Goal: Task Accomplishment & Management: Manage account settings

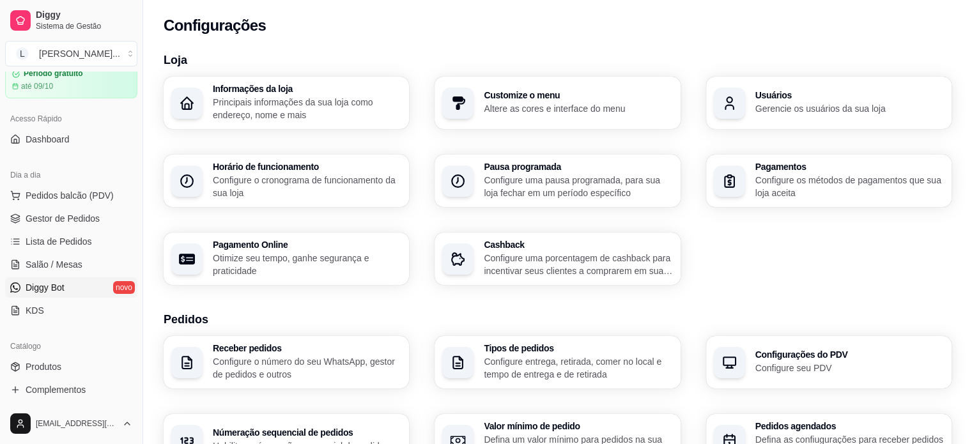
scroll to position [128, 0]
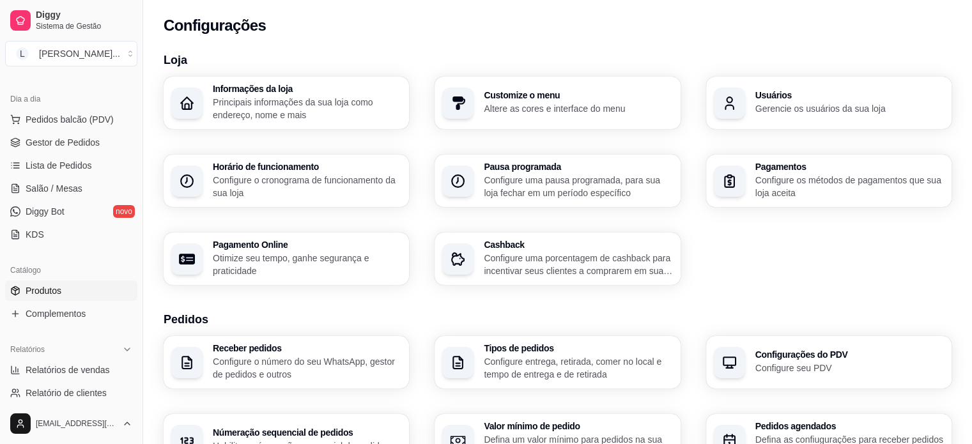
click at [54, 289] on span "Produtos" at bounding box center [44, 290] width 36 height 13
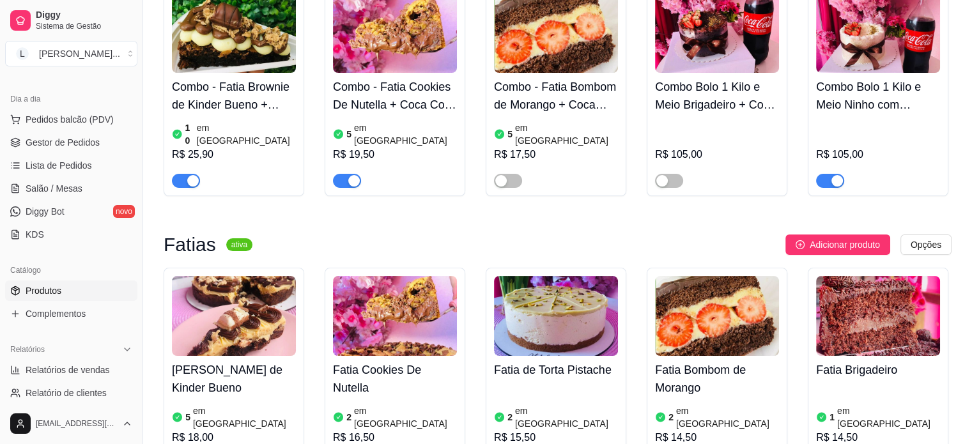
scroll to position [383, 0]
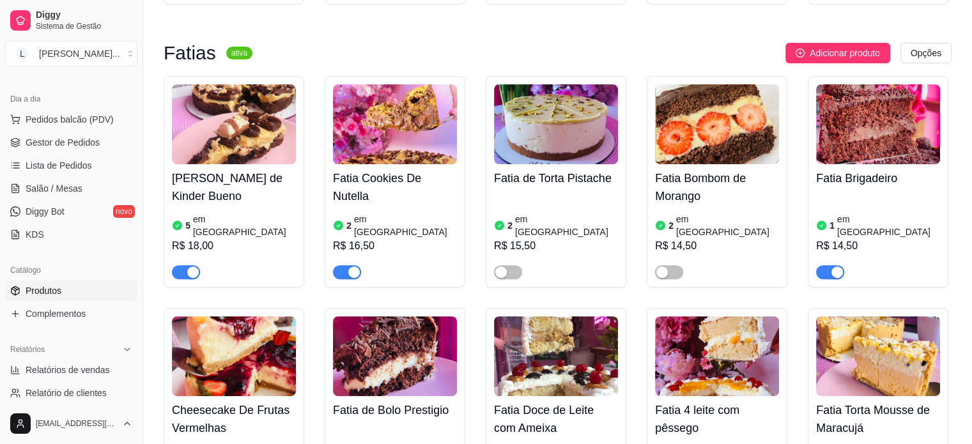
click at [826, 265] on span "button" at bounding box center [830, 272] width 28 height 14
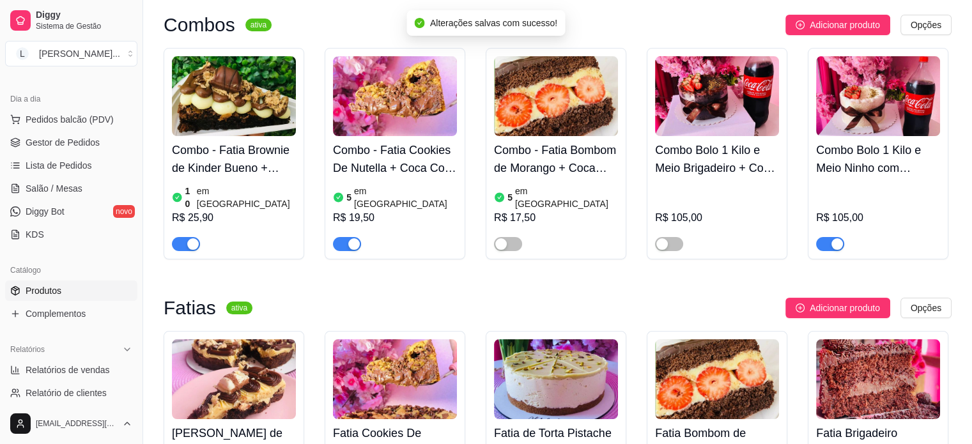
scroll to position [128, 0]
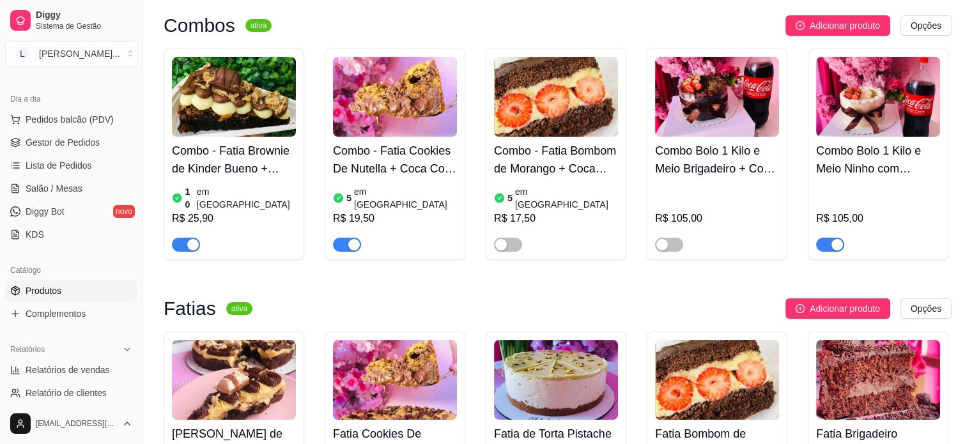
click at [352, 239] on div "button" at bounding box center [354, 245] width 12 height 12
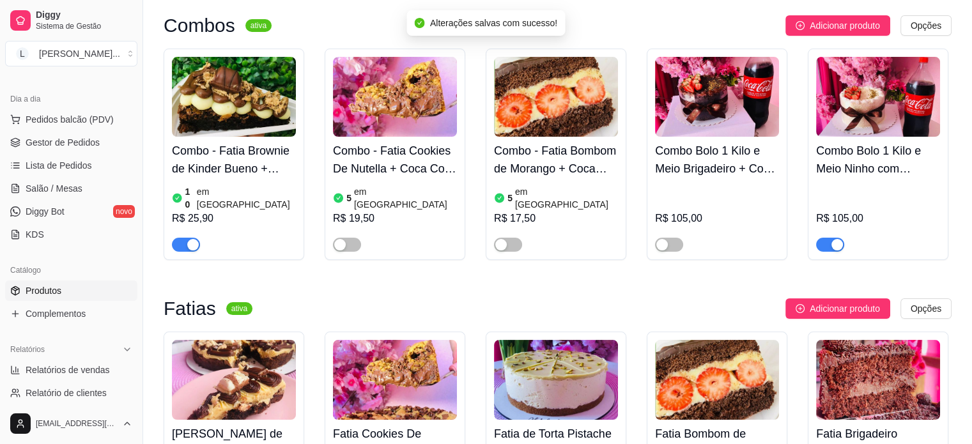
click at [187, 238] on button "button" at bounding box center [186, 245] width 28 height 14
click at [826, 238] on span "button" at bounding box center [830, 245] width 28 height 14
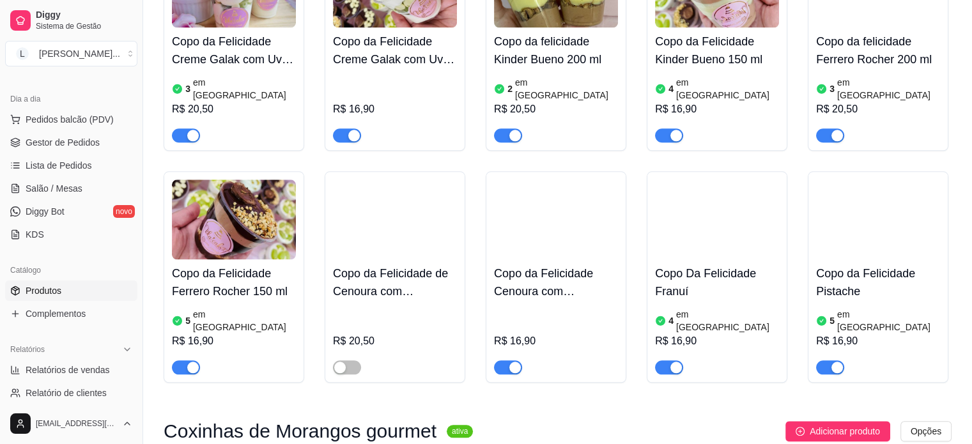
scroll to position [1342, 0]
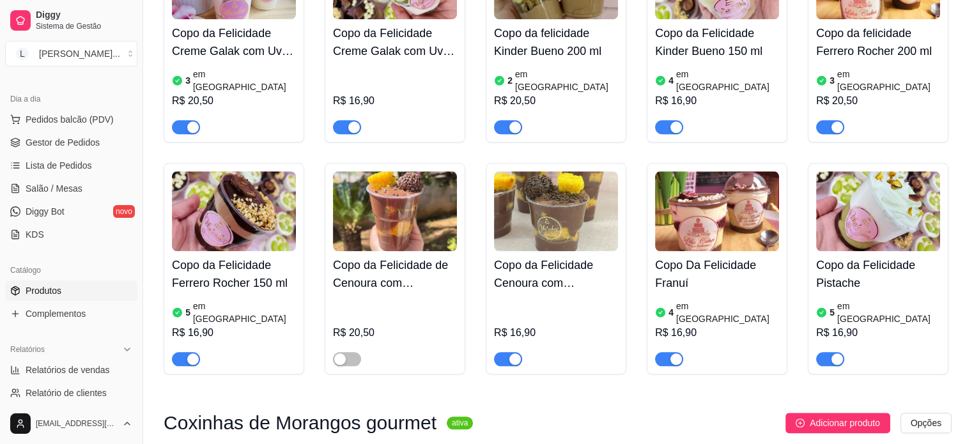
click at [828, 120] on span "button" at bounding box center [830, 127] width 28 height 14
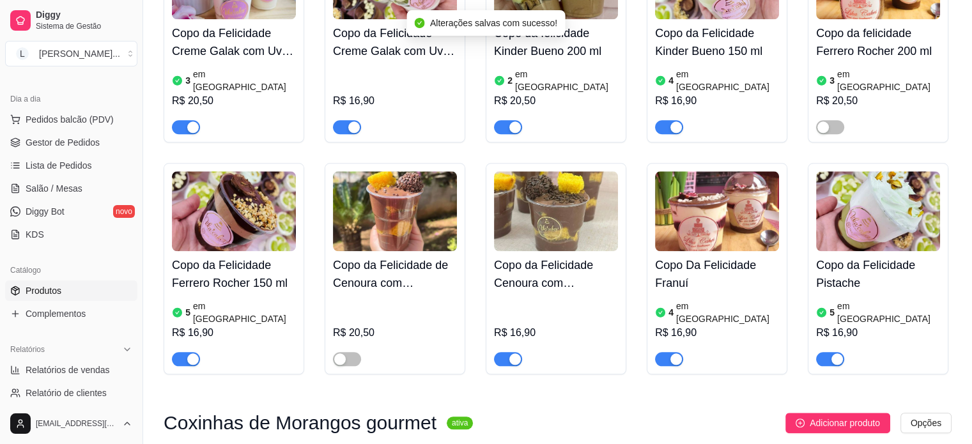
click at [238, 256] on h4 "Copo da Felicidade Ferrero Rocher 150 ml" at bounding box center [234, 274] width 124 height 36
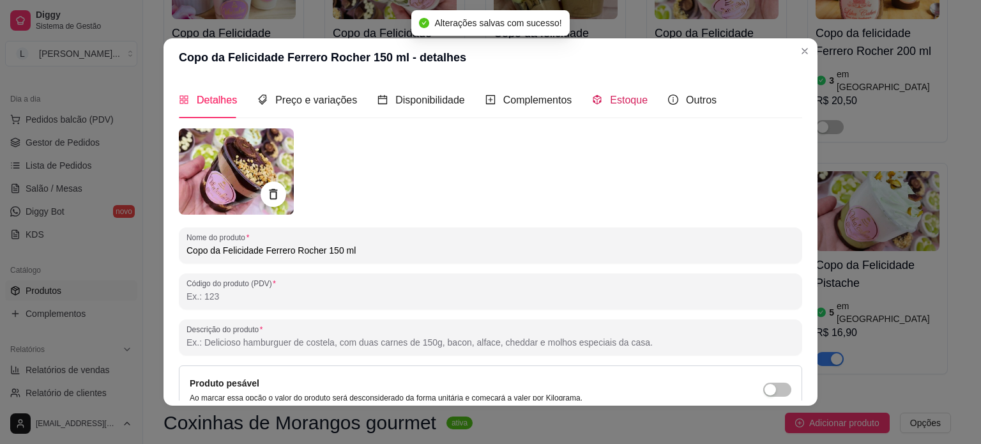
click at [616, 104] on span "Estoque" at bounding box center [629, 100] width 38 height 11
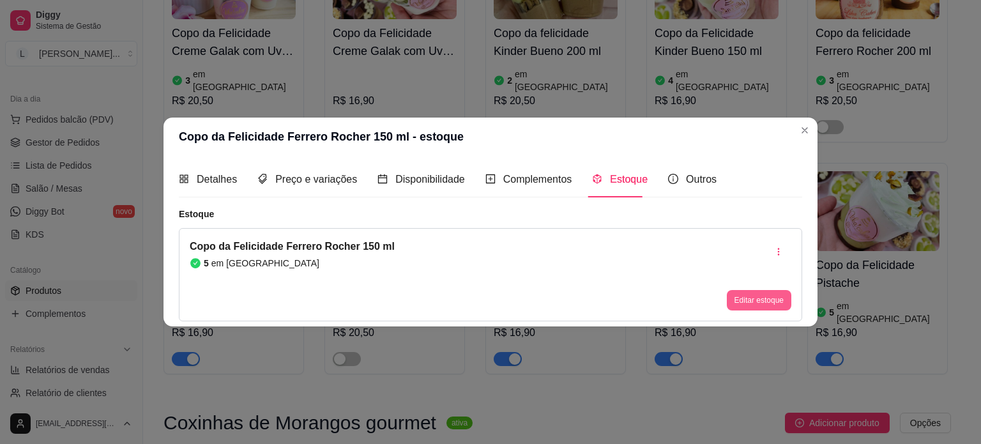
click at [759, 300] on button "Editar estoque" at bounding box center [759, 300] width 65 height 20
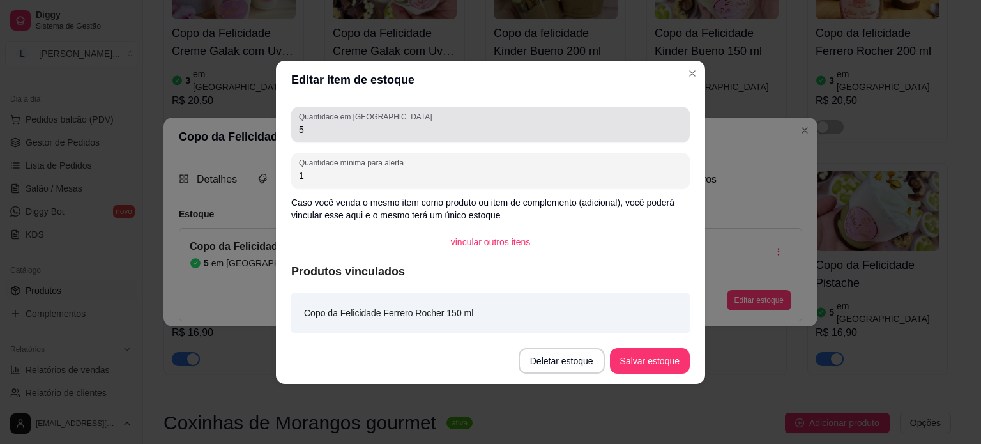
drag, startPoint x: 334, startPoint y: 142, endPoint x: 291, endPoint y: 132, distance: 43.4
click at [291, 132] on div "Quantidade em estoque 5" at bounding box center [490, 125] width 399 height 36
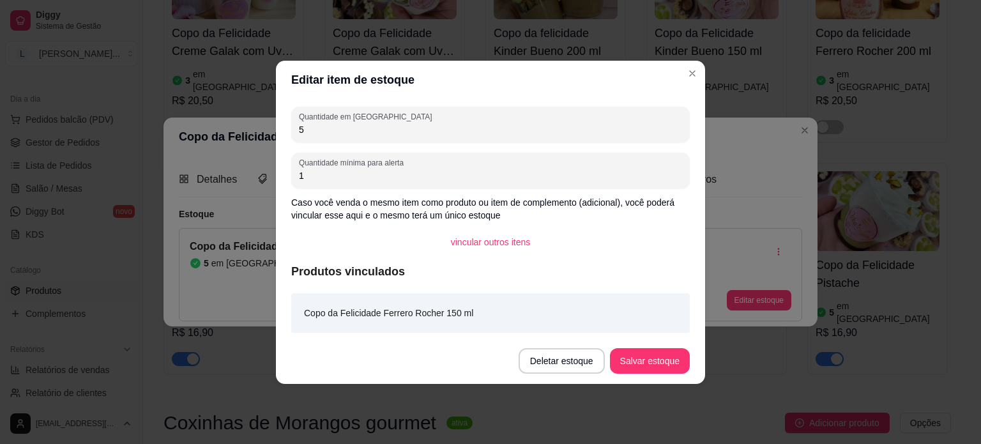
drag, startPoint x: 335, startPoint y: 133, endPoint x: 288, endPoint y: 130, distance: 48.0
click at [288, 130] on div "Quantidade em estoque 5 Quantidade mínima para alerta 1 Caso você venda o mesmo…" at bounding box center [490, 218] width 429 height 239
type input "3"
click at [650, 371] on button "Salvar estoque" at bounding box center [650, 361] width 80 height 26
click at [650, 371] on div "Deletar estoque Salvar estoque" at bounding box center [604, 361] width 171 height 26
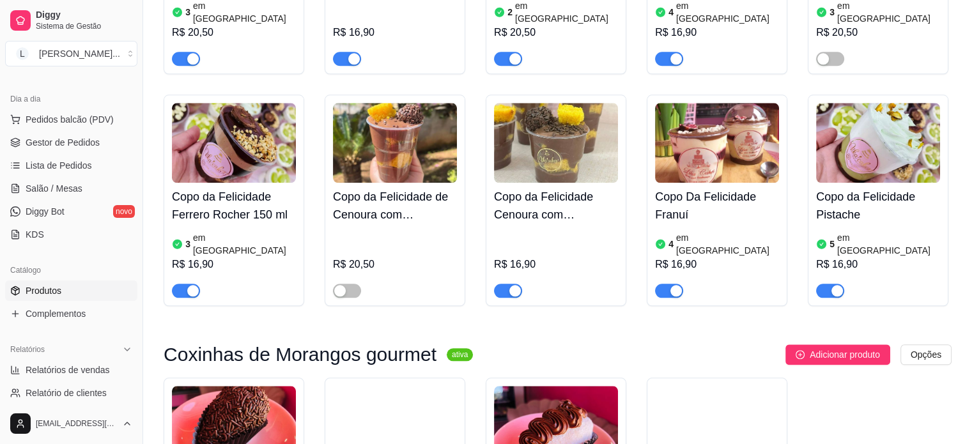
scroll to position [1406, 0]
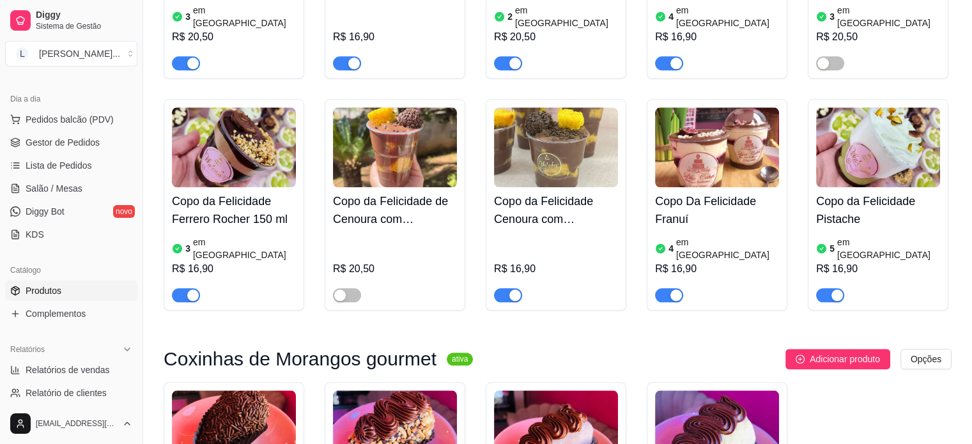
click at [532, 119] on img at bounding box center [556, 147] width 124 height 80
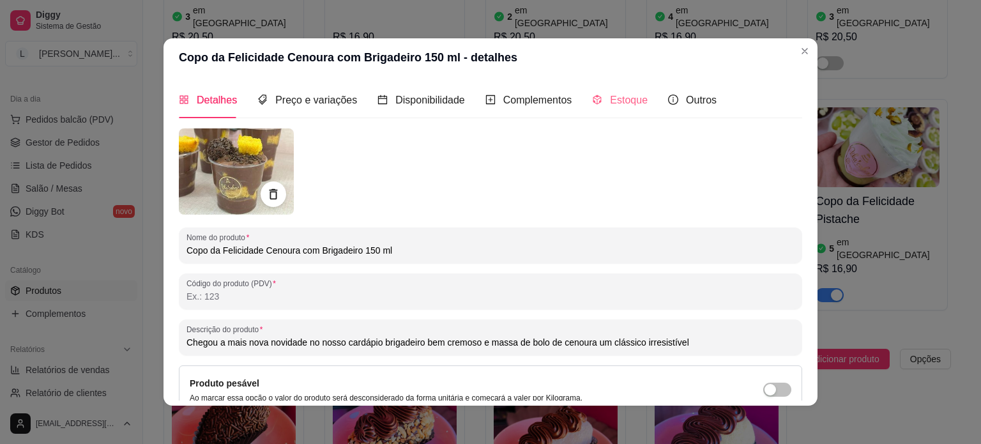
click at [627, 89] on div "Estoque" at bounding box center [620, 100] width 56 height 36
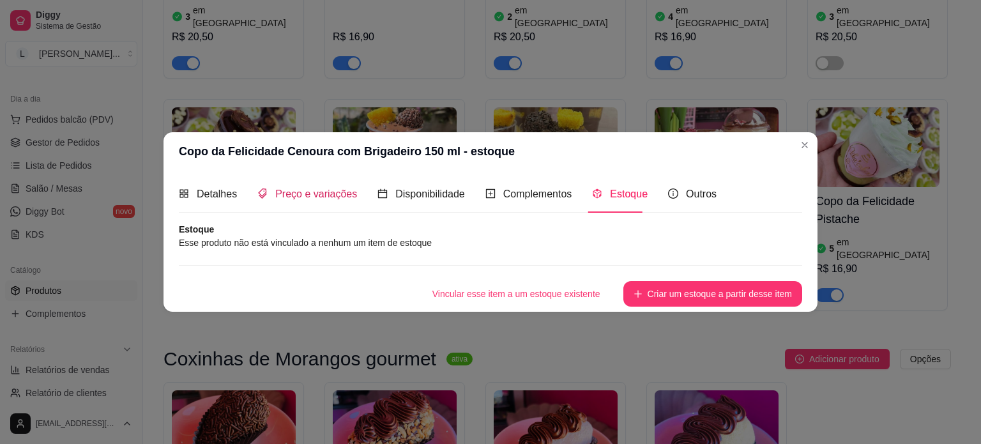
click at [300, 196] on span "Preço e variações" at bounding box center [316, 193] width 82 height 11
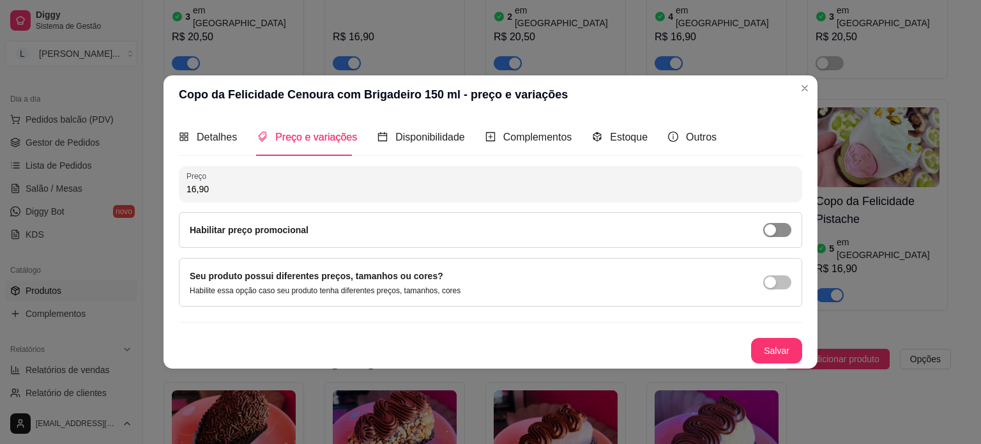
click at [772, 234] on div "button" at bounding box center [771, 230] width 12 height 12
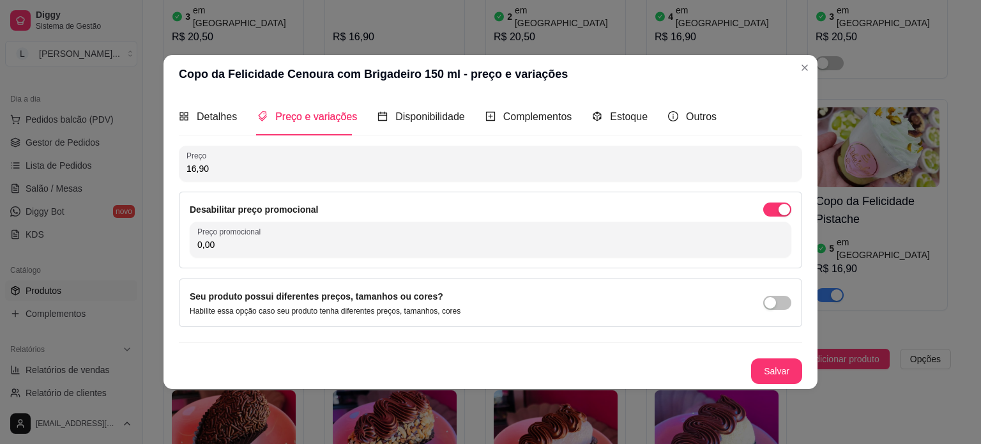
click at [332, 263] on div "Desabilitar preço promocional Preço promocional 0,00" at bounding box center [491, 230] width 624 height 77
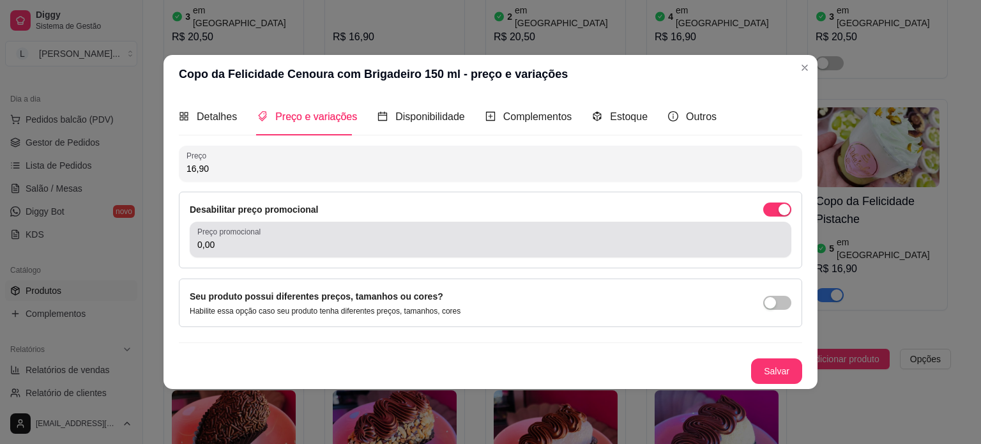
click at [330, 255] on div "Preço promocional 0,00" at bounding box center [491, 240] width 602 height 36
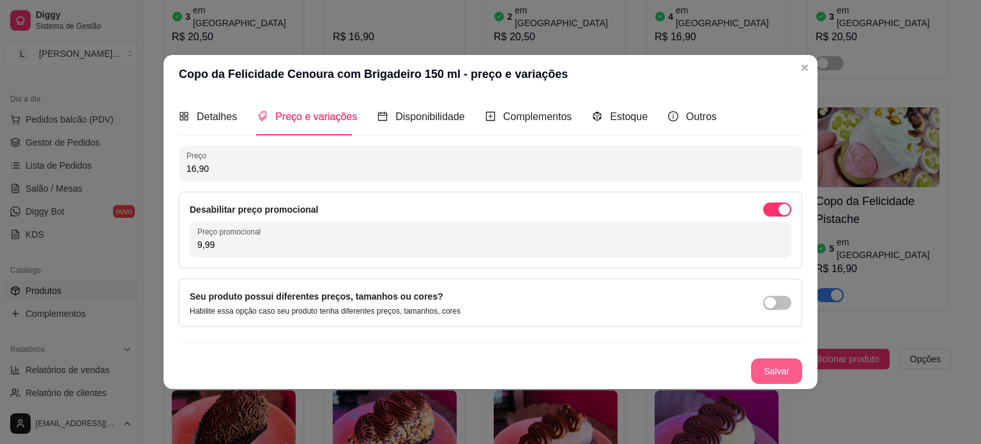
type input "9,99"
click at [774, 367] on button "Salvar" at bounding box center [776, 371] width 51 height 26
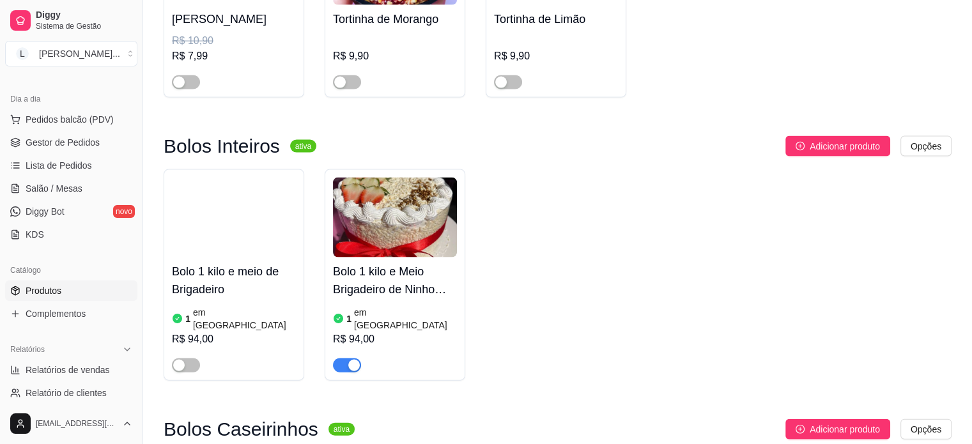
scroll to position [2684, 0]
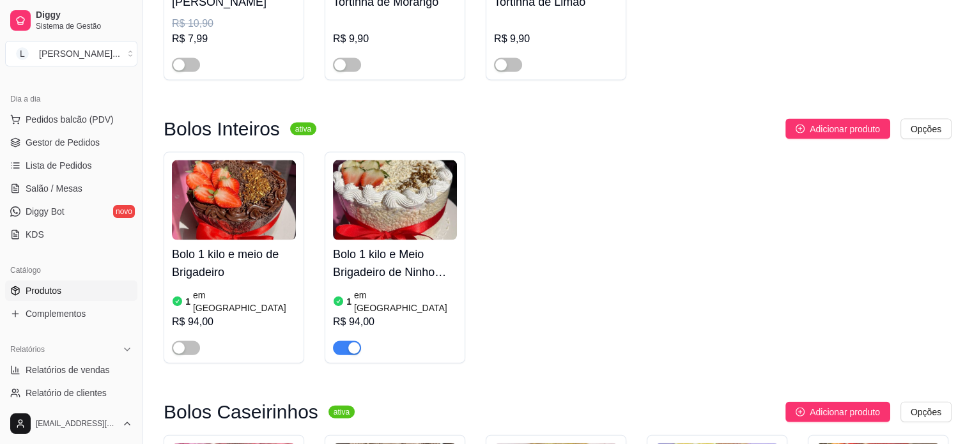
click at [349, 342] on div "button" at bounding box center [354, 348] width 12 height 12
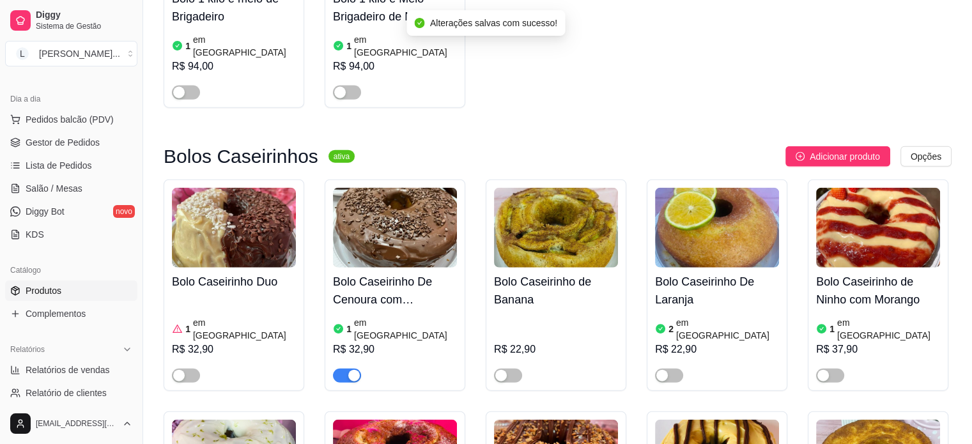
scroll to position [3067, 0]
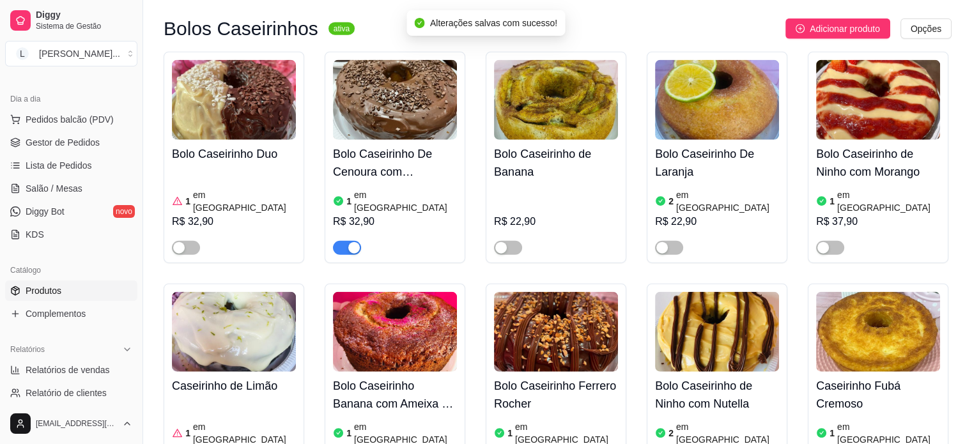
click at [349, 240] on div at bounding box center [347, 247] width 28 height 15
click at [350, 242] on div "button" at bounding box center [354, 248] width 12 height 12
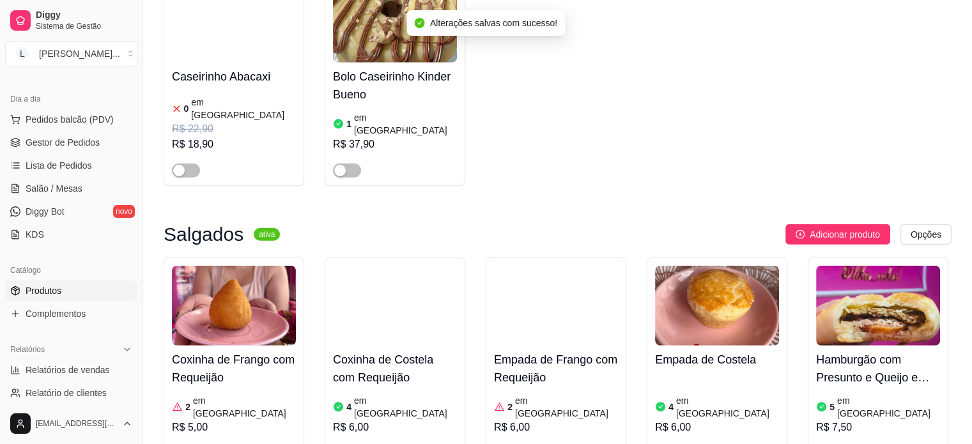
scroll to position [3642, 0]
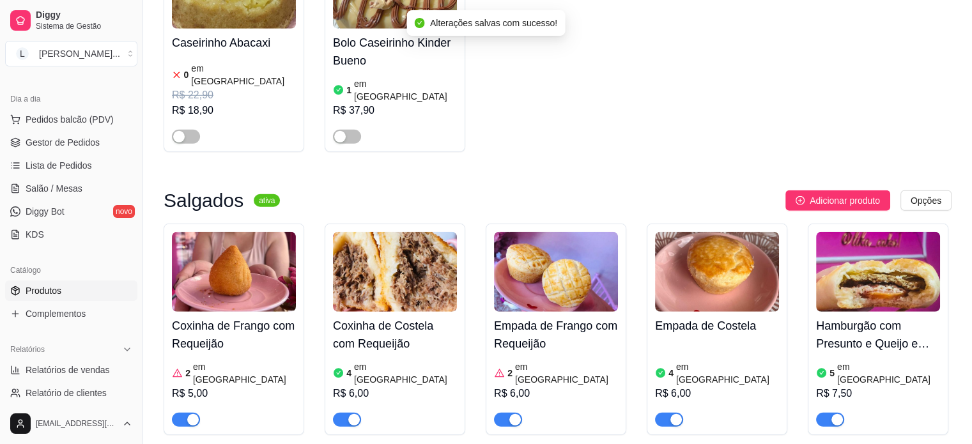
click at [346, 413] on span "button" at bounding box center [347, 420] width 28 height 14
click at [184, 413] on span "button" at bounding box center [186, 420] width 28 height 14
click at [686, 360] on article "em [GEOGRAPHIC_DATA]" at bounding box center [727, 373] width 103 height 26
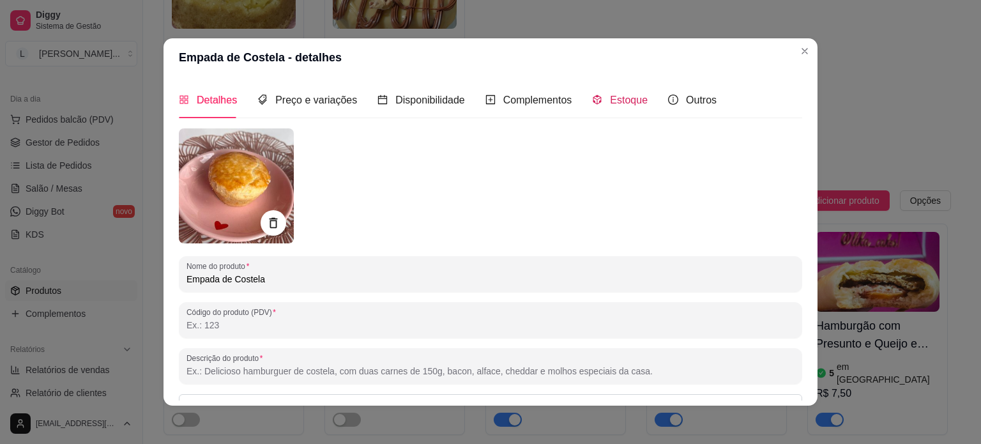
click at [610, 101] on span "Estoque" at bounding box center [629, 100] width 38 height 11
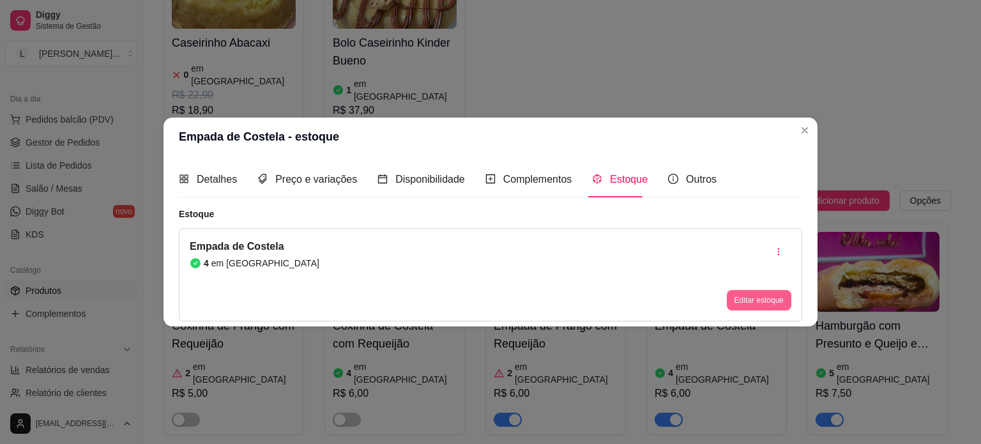
click at [766, 293] on button "Editar estoque" at bounding box center [759, 300] width 65 height 20
click at [768, 305] on button "Editar estoque" at bounding box center [759, 301] width 63 height 20
click at [764, 297] on button "Editar estoque" at bounding box center [759, 300] width 65 height 20
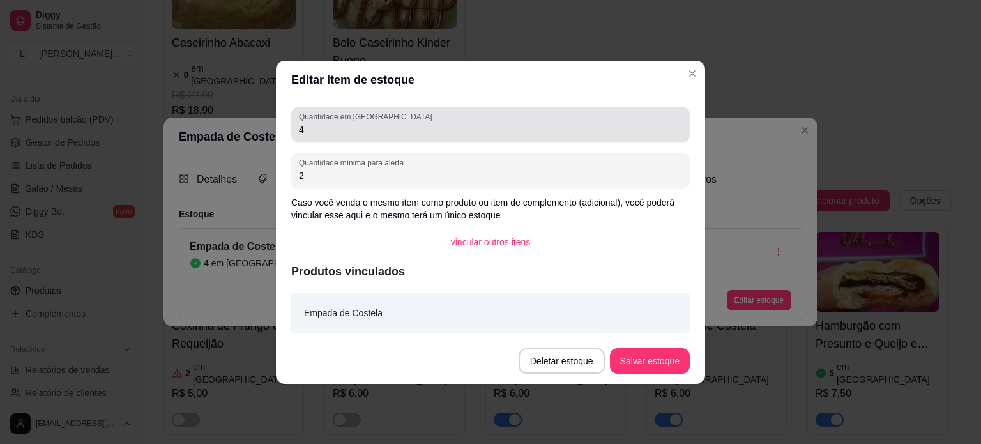
drag, startPoint x: 318, startPoint y: 137, endPoint x: 283, endPoint y: 135, distance: 34.6
click at [284, 135] on div "Quantidade em estoque 4 Quantidade mínima para alerta 2 Caso você venda o mesmo…" at bounding box center [490, 218] width 429 height 239
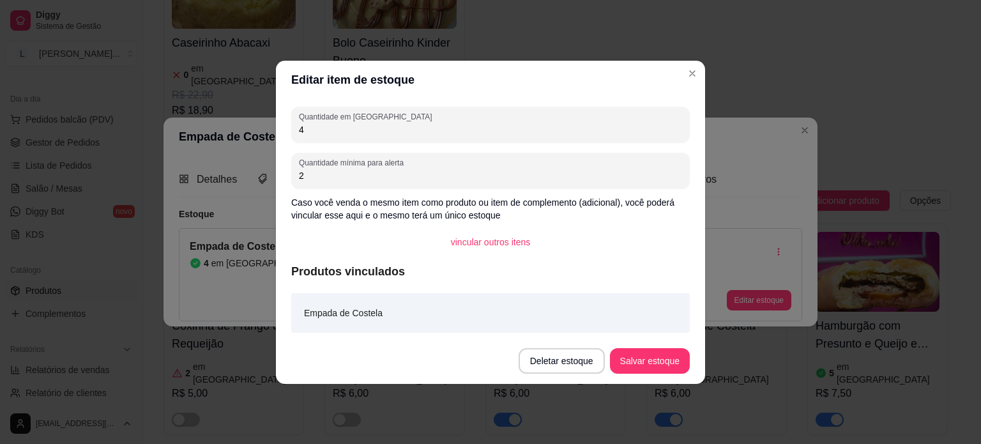
drag, startPoint x: 310, startPoint y: 132, endPoint x: 291, endPoint y: 129, distance: 19.3
click at [291, 129] on div "Quantidade em estoque 4 Quantidade mínima para alerta 2 Caso você venda o mesmo…" at bounding box center [490, 218] width 429 height 239
type input "2"
click at [638, 348] on button "Salvar estoque" at bounding box center [650, 361] width 80 height 26
click at [638, 348] on div "Deletar estoque Salvar estoque" at bounding box center [604, 361] width 171 height 26
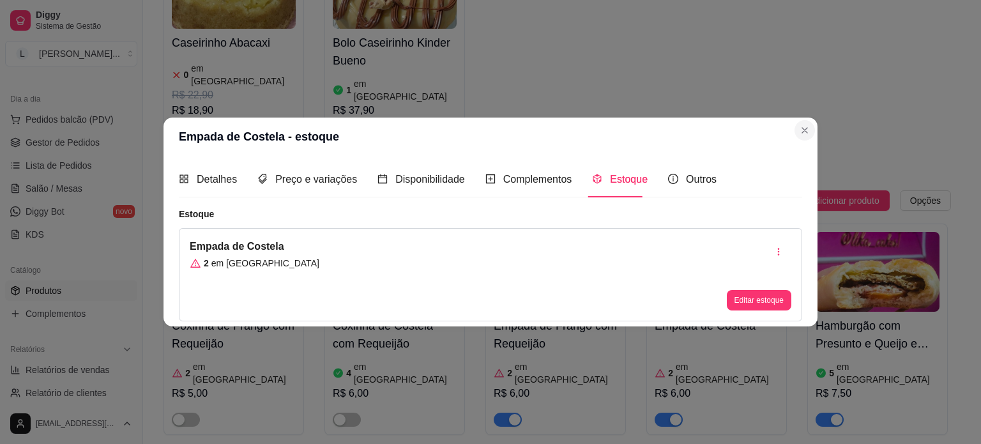
click at [795, 224] on div "Coxinha de Frango com Requeijão 2 em estoque R$ 5,00 Coxinha de Costela com Req…" at bounding box center [558, 445] width 788 height 443
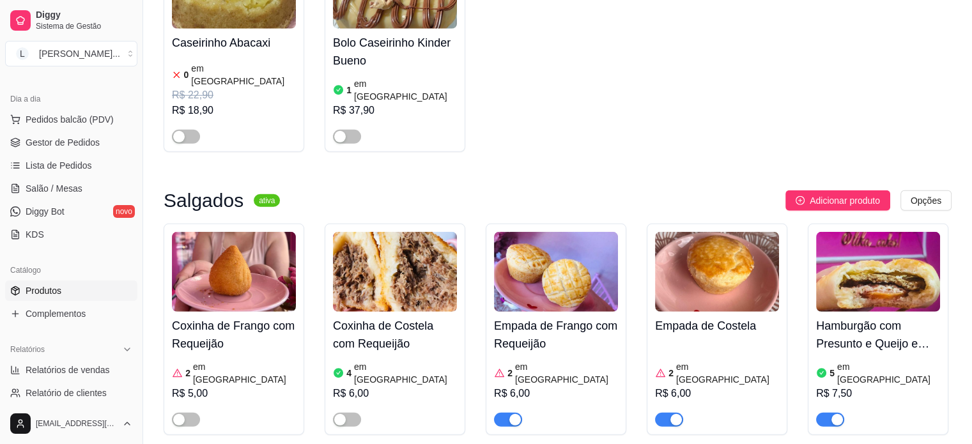
click at [762, 293] on div "Coxinha de Frango com Requeijão 2 em estoque R$ 5,00 Coxinha de Costela com Req…" at bounding box center [558, 445] width 788 height 443
click at [836, 414] on div "button" at bounding box center [837, 420] width 12 height 12
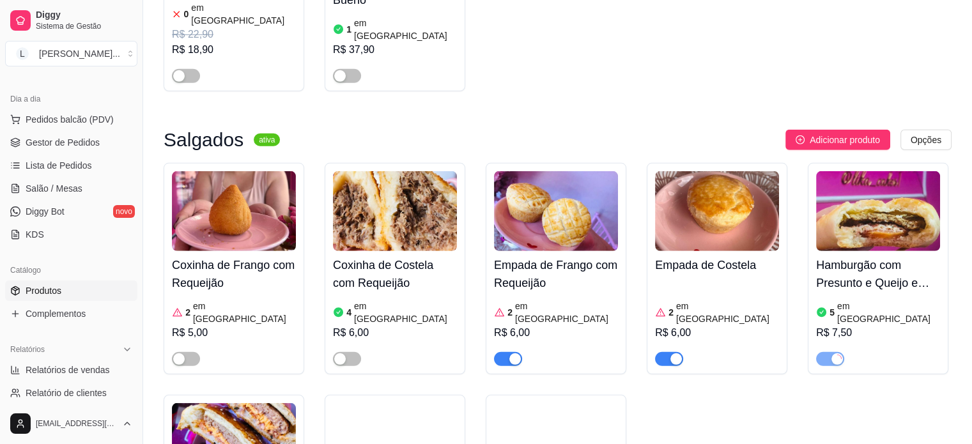
scroll to position [3770, 0]
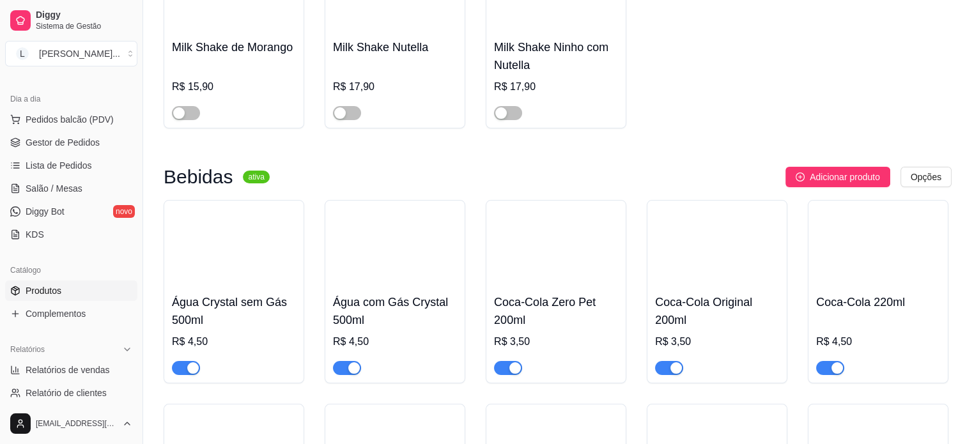
scroll to position [4887, 0]
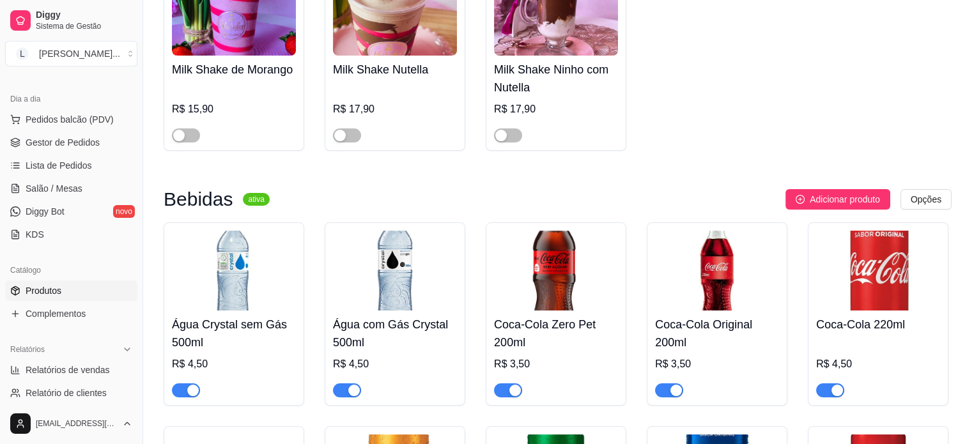
click at [494, 382] on div at bounding box center [508, 389] width 28 height 15
click at [672, 385] on div "button" at bounding box center [676, 391] width 12 height 12
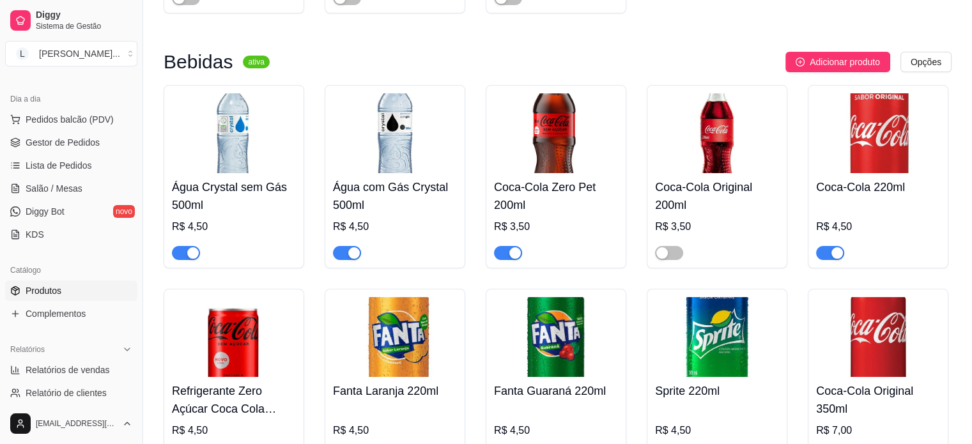
scroll to position [5143, 0]
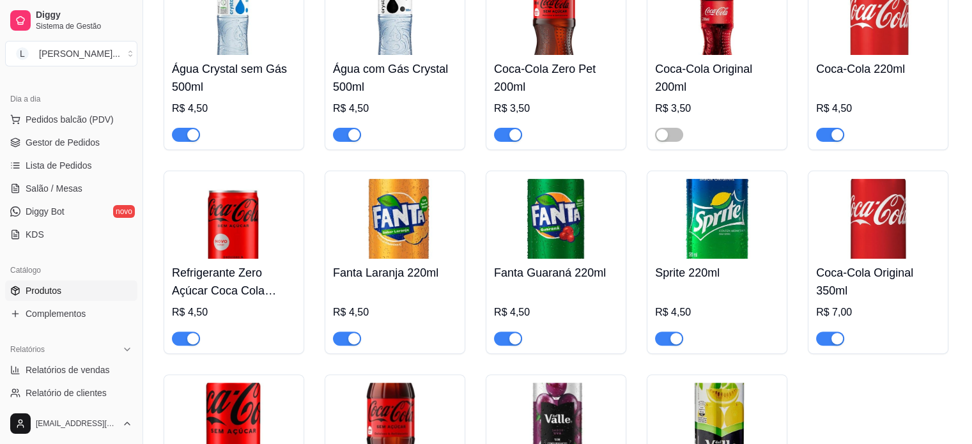
click at [509, 332] on span "button" at bounding box center [508, 339] width 28 height 14
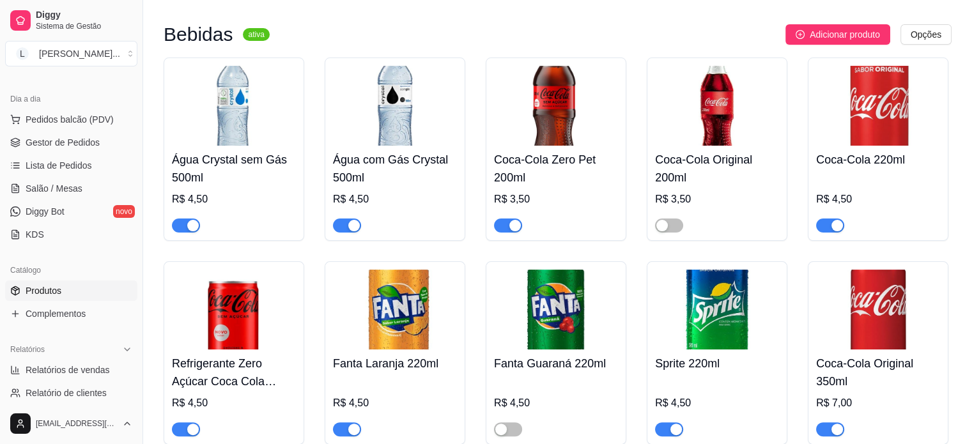
scroll to position [4887, 0]
